Goal: Transaction & Acquisition: Purchase product/service

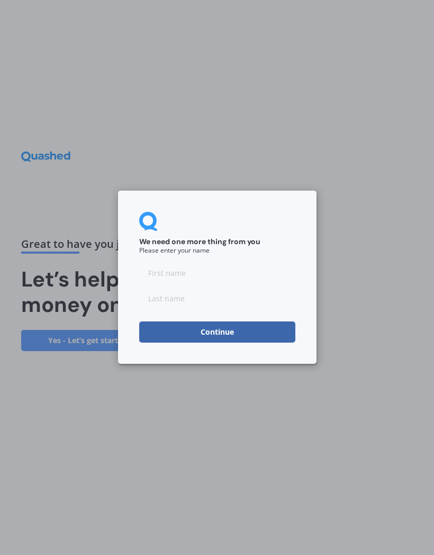
click at [224, 272] on input at bounding box center [217, 273] width 156 height 21
type input "Cath"
click at [220, 301] on input at bounding box center [217, 298] width 156 height 21
type input "[PERSON_NAME]"
click at [261, 327] on button "Continue" at bounding box center [217, 332] width 156 height 21
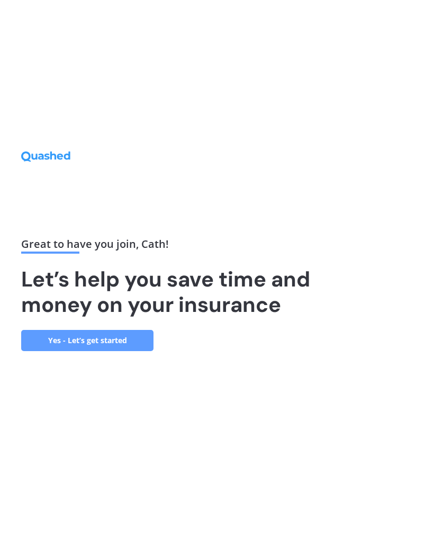
click at [128, 351] on link "Yes - Let’s get started" at bounding box center [87, 340] width 132 height 21
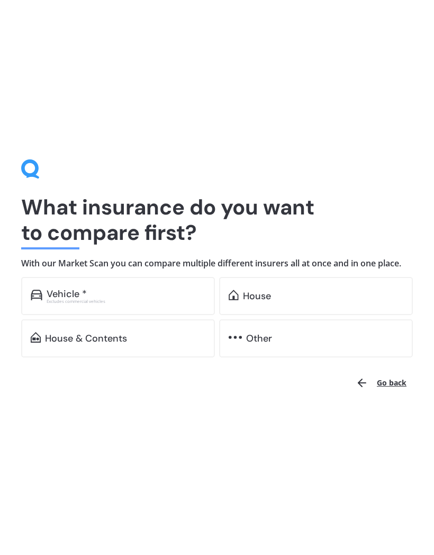
click at [159, 300] on div "Excludes commercial vehicles" at bounding box center [126, 301] width 159 height 4
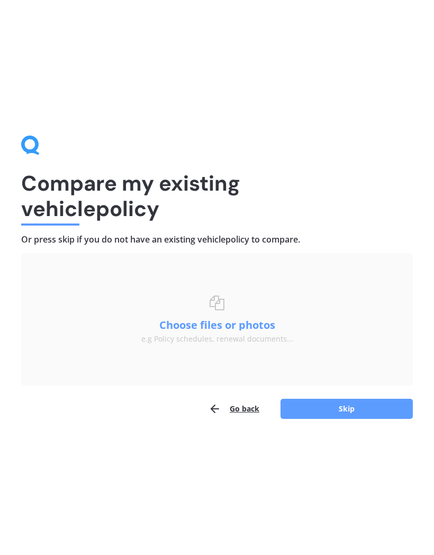
click at [212, 315] on div "Choose files or drag and drop your files here. Choose files or photos e.g Polic…" at bounding box center [217, 320] width 152 height 48
click at [253, 323] on button "Choose files or photos" at bounding box center [217, 325] width 132 height 11
click at [374, 412] on button "Skip" at bounding box center [347, 409] width 132 height 20
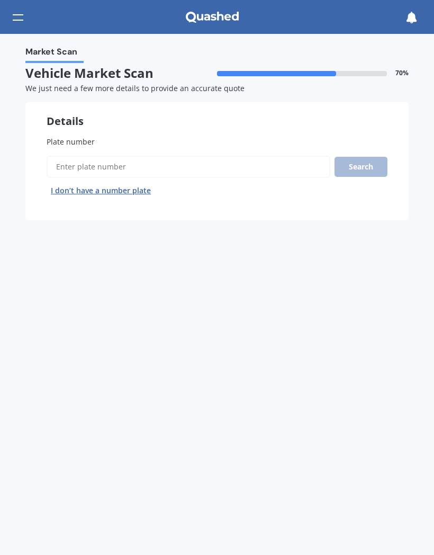
click at [106, 187] on button "I don’t have a number plate" at bounding box center [101, 190] width 109 height 17
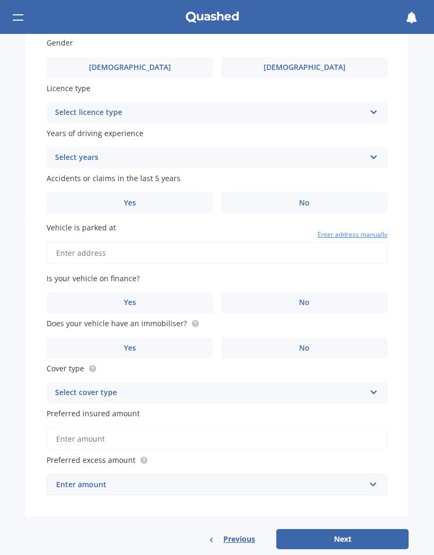
scroll to position [529, 0]
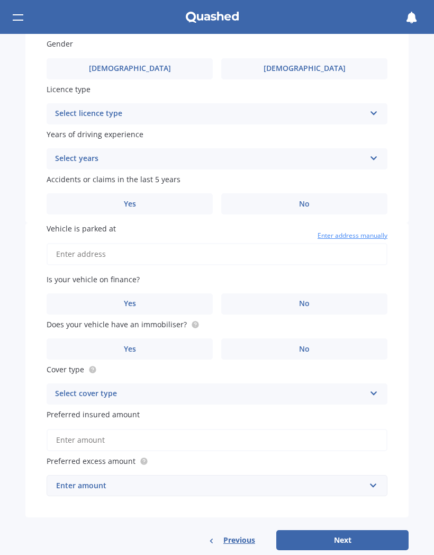
click at [331, 530] on button "Next" at bounding box center [343, 540] width 132 height 20
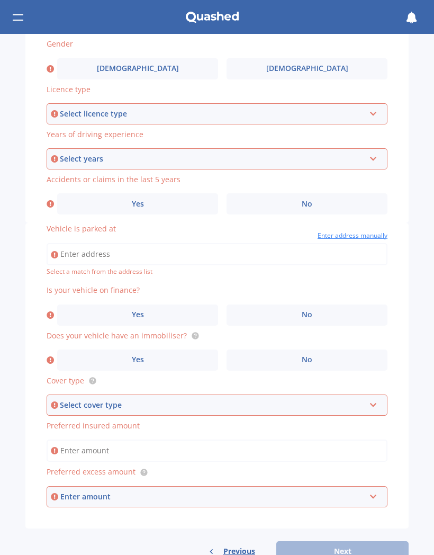
scroll to position [0, 0]
